Goal: Navigation & Orientation: Understand site structure

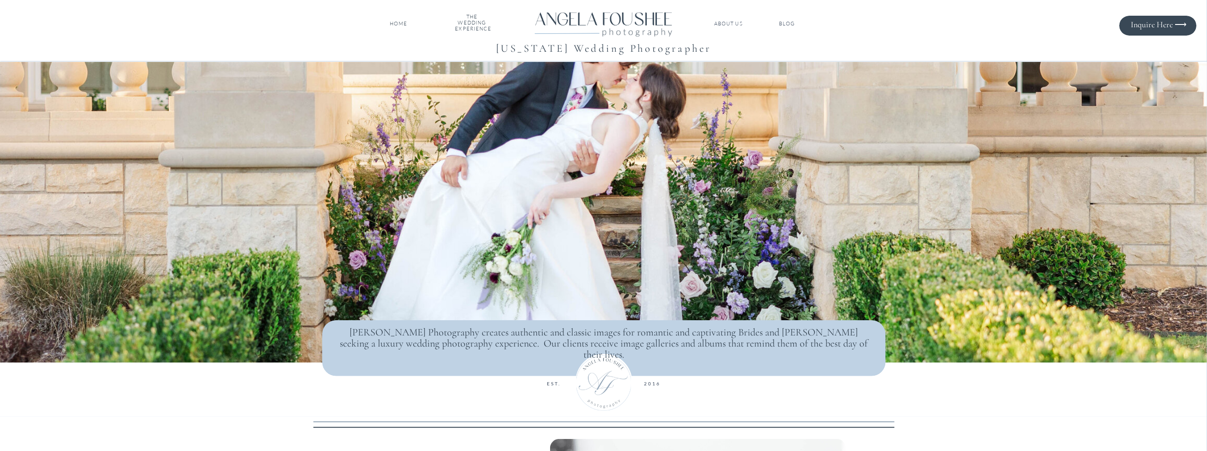
click at [477, 23] on nav "THE WEDDING EXPERIENCE" at bounding box center [472, 24] width 34 height 20
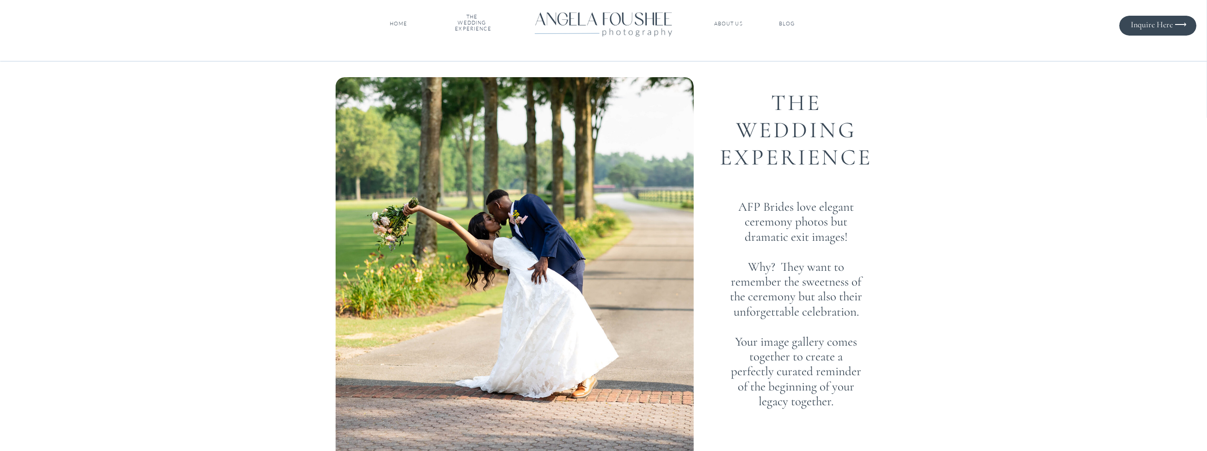
click at [730, 23] on nav "ABOUT US" at bounding box center [728, 24] width 31 height 6
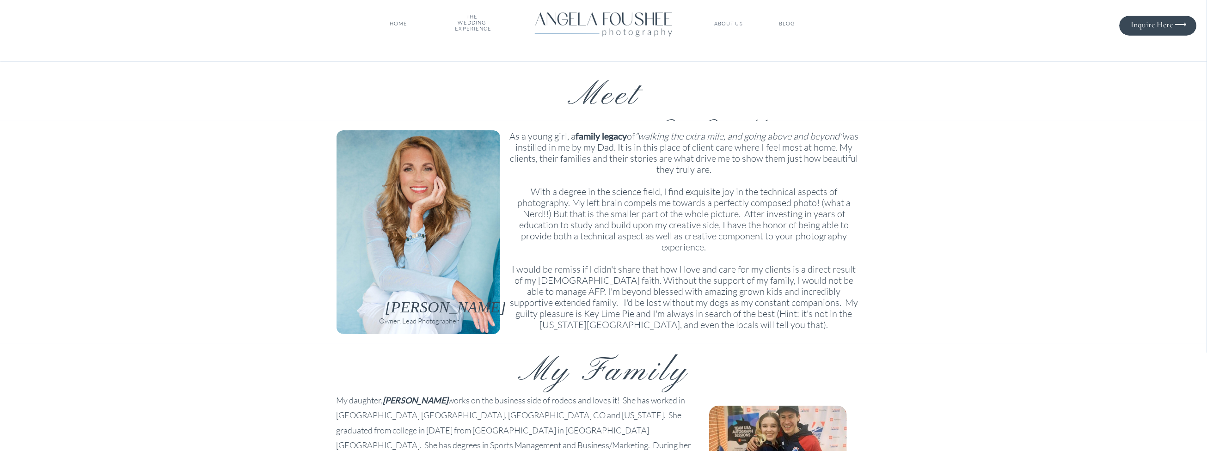
click at [784, 22] on nav "BLOG" at bounding box center [787, 24] width 34 height 6
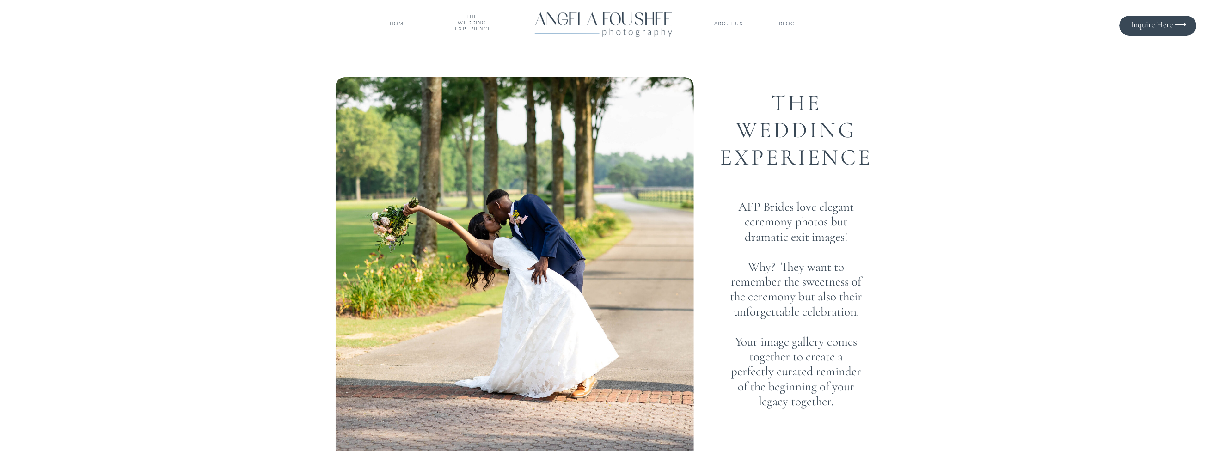
click at [480, 22] on nav "THE WEDDING EXPERIENCE" at bounding box center [472, 24] width 34 height 20
click at [405, 25] on nav "HOME" at bounding box center [399, 24] width 22 height 6
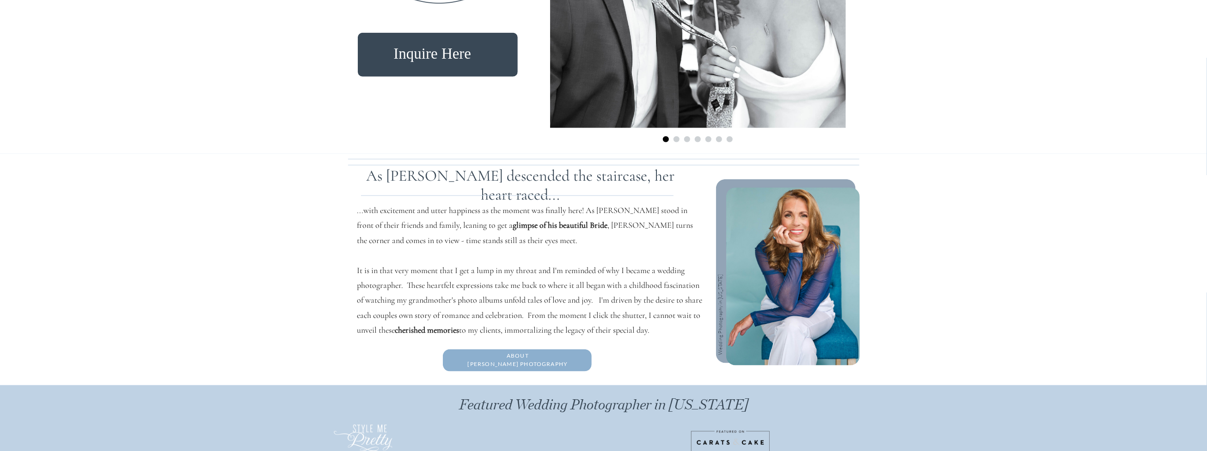
scroll to position [740, 0]
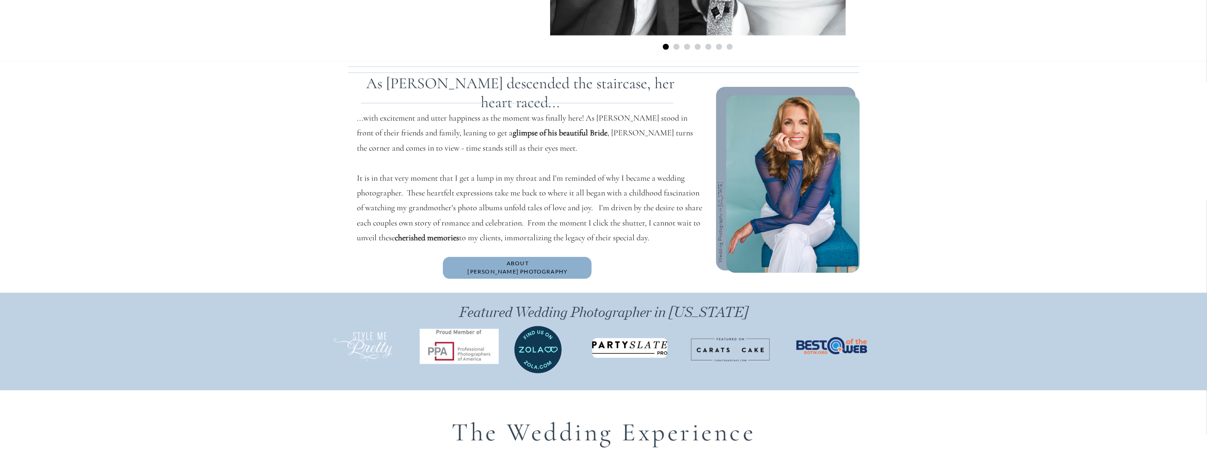
click at [522, 265] on h2 "About [PERSON_NAME] Photography" at bounding box center [518, 267] width 133 height 17
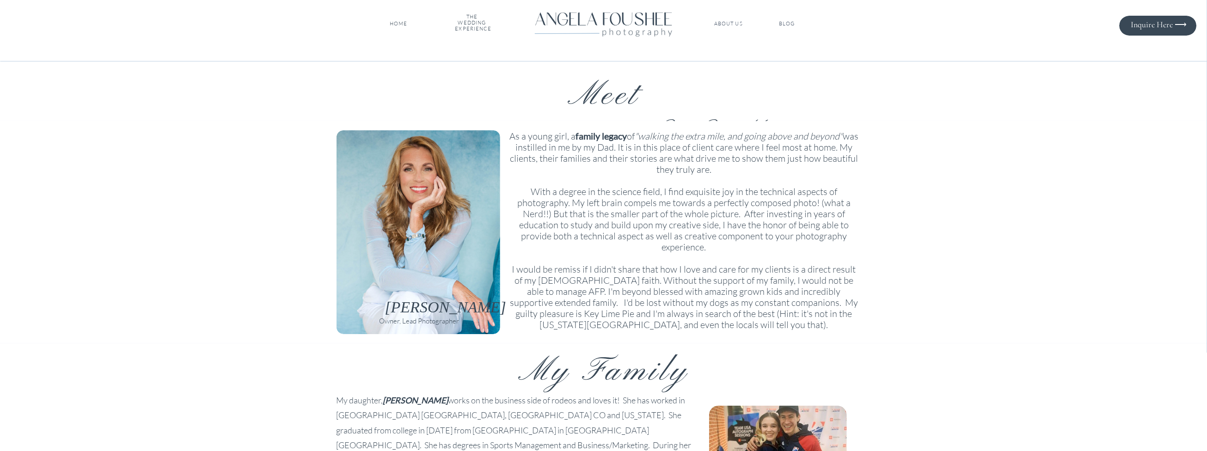
click at [472, 23] on nav "THE WEDDING EXPERIENCE" at bounding box center [472, 24] width 34 height 20
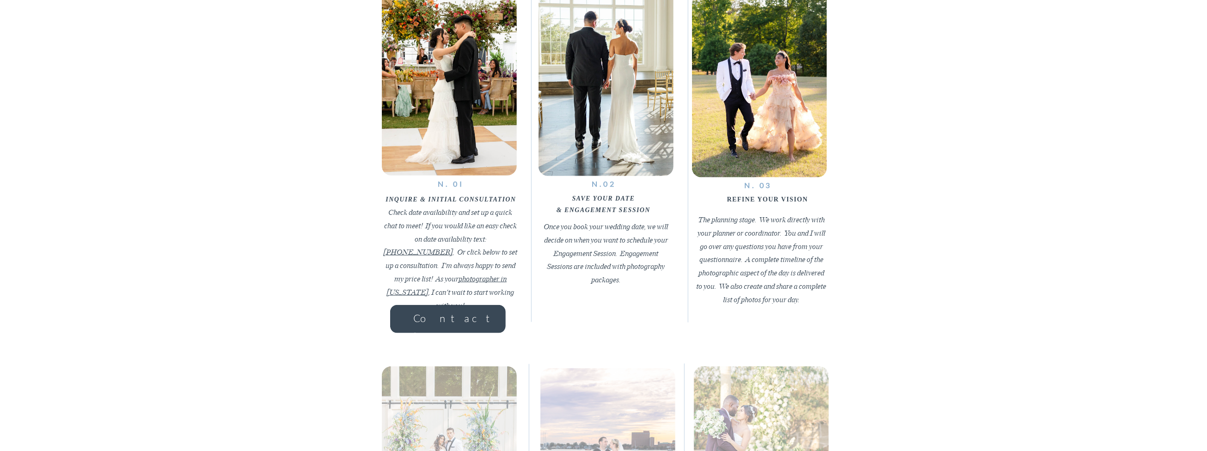
scroll to position [740, 0]
